Goal: Check status: Check status

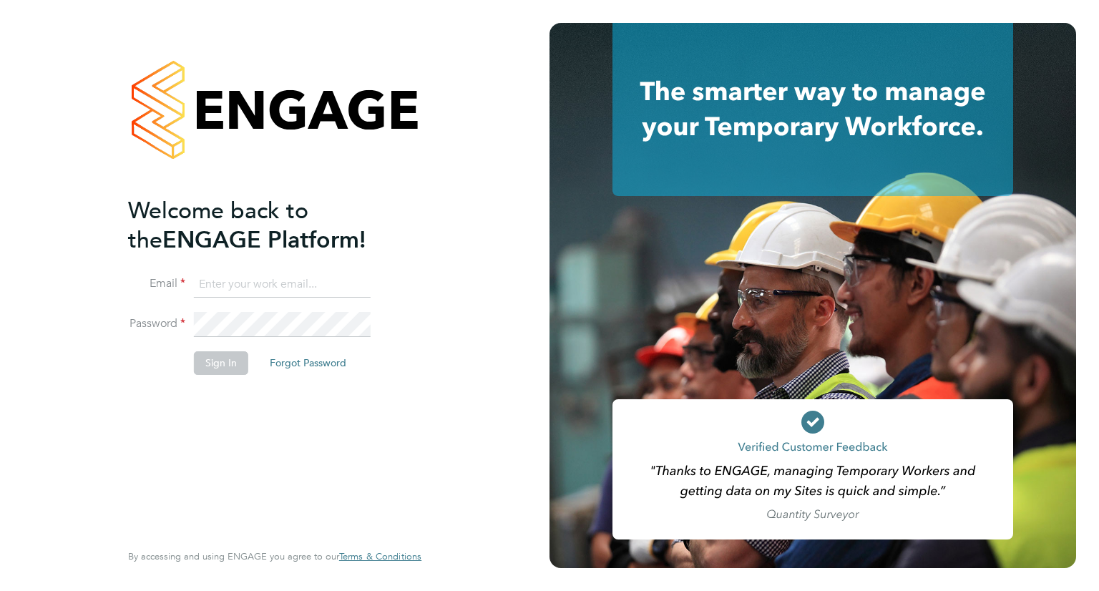
type input "[PERSON_NAME][EMAIL_ADDRESS][PERSON_NAME][DOMAIN_NAME]"
click at [224, 368] on button "Sign In" at bounding box center [221, 362] width 54 height 23
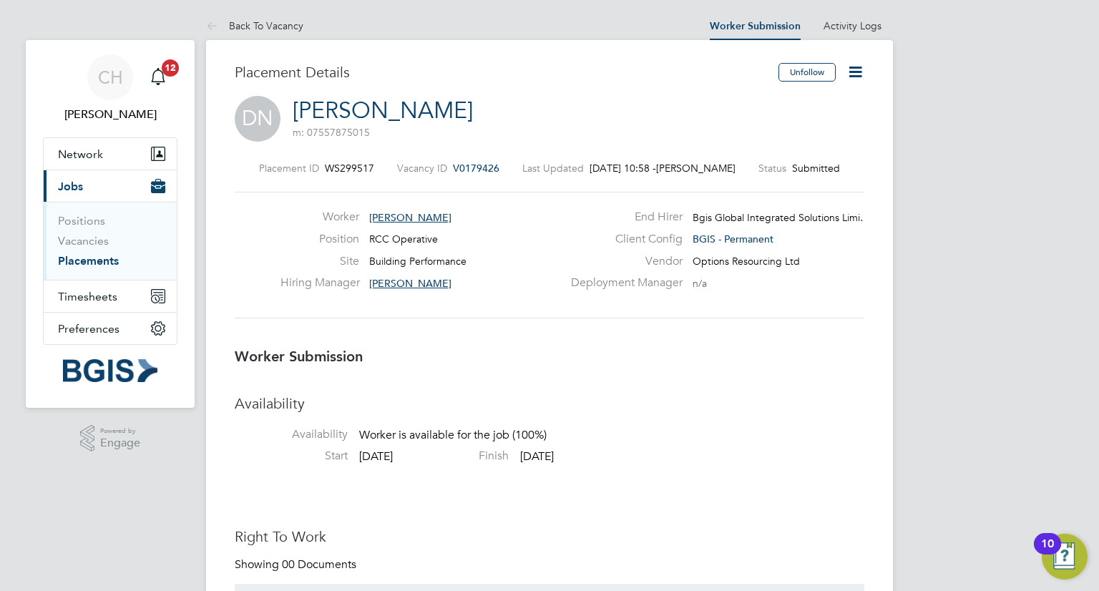
click at [399, 215] on span "Dane Nelson" at bounding box center [410, 217] width 82 height 13
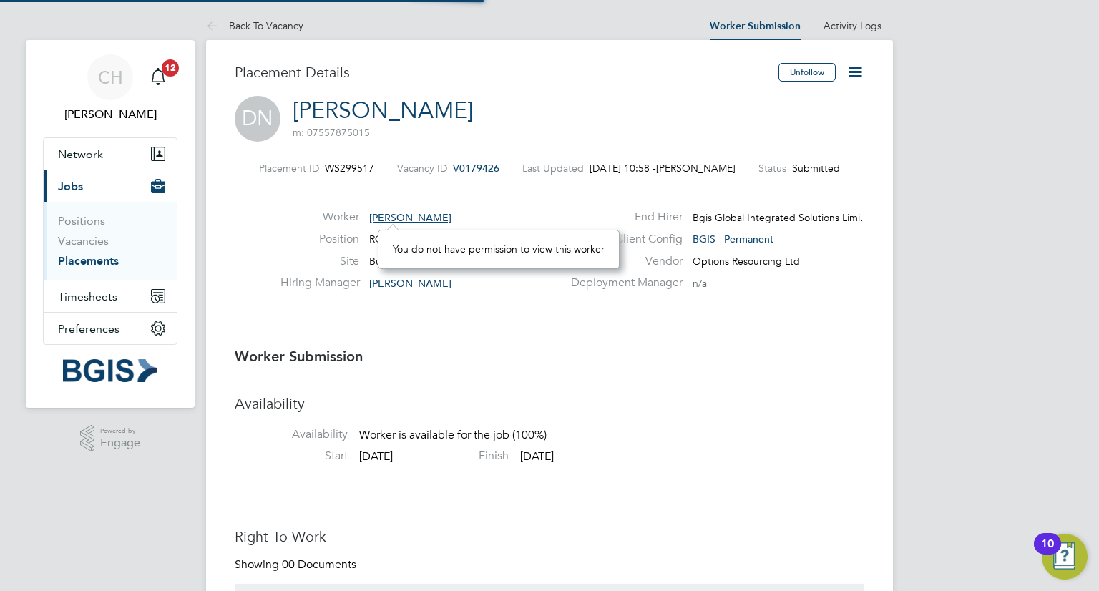
scroll to position [8, 9]
click at [478, 348] on h3 "Worker Submission" at bounding box center [549, 356] width 629 height 19
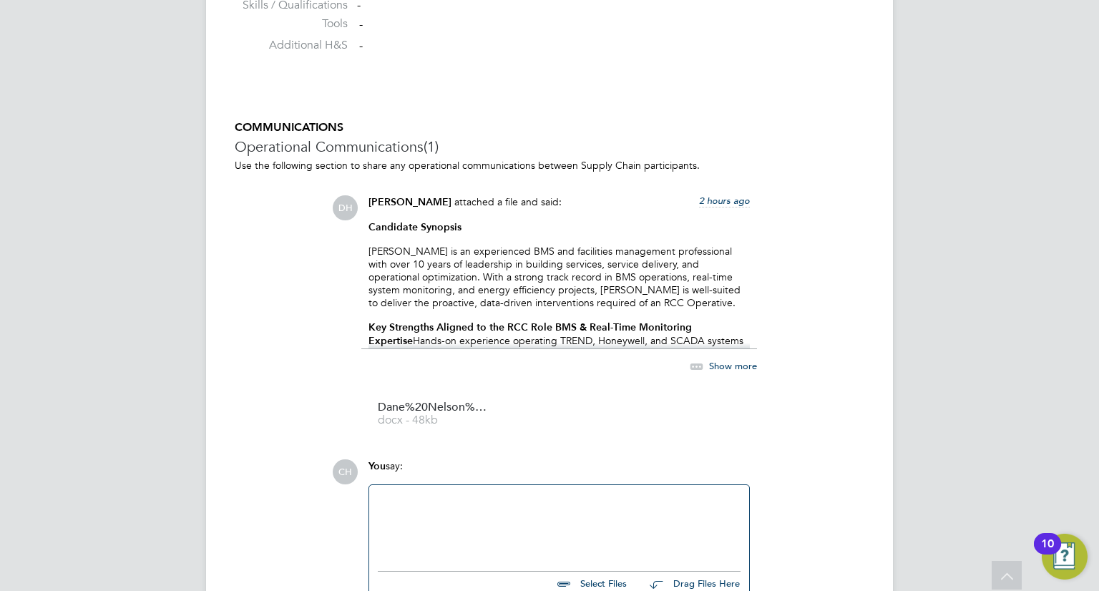
click at [730, 364] on span "Show more" at bounding box center [733, 365] width 48 height 12
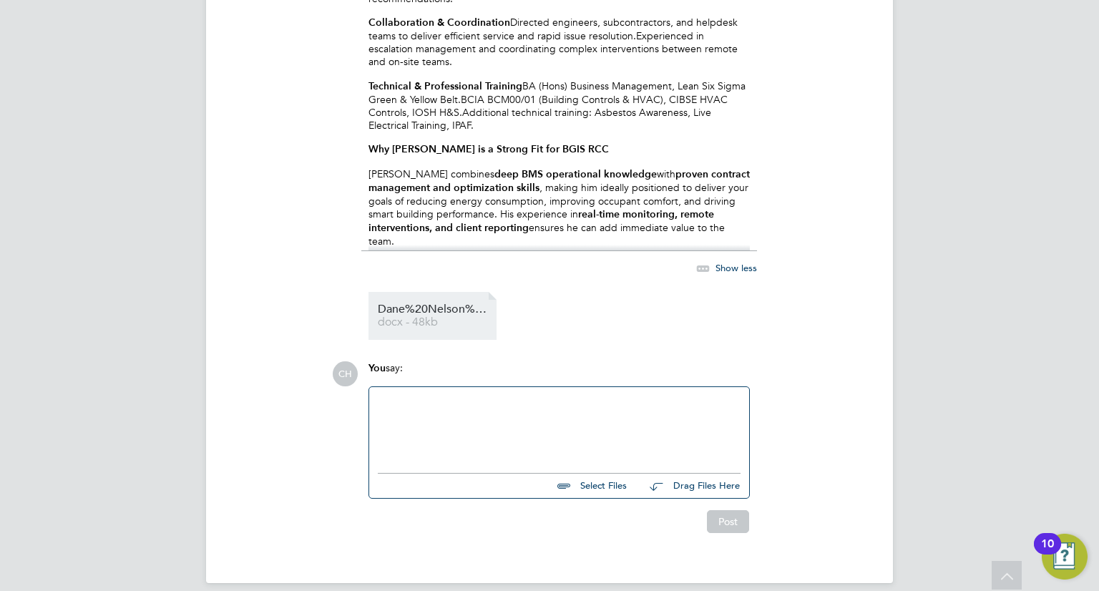
click at [431, 310] on span "Dane%20Nelson%20-%20Options%20CV" at bounding box center [435, 309] width 114 height 11
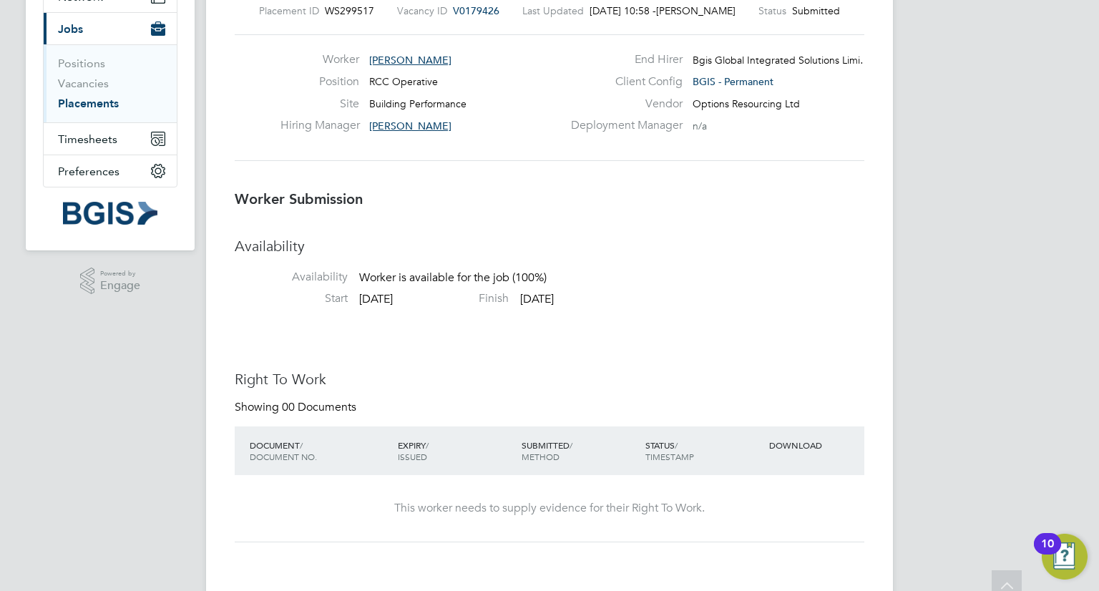
scroll to position [0, 0]
